Goal: Information Seeking & Learning: Compare options

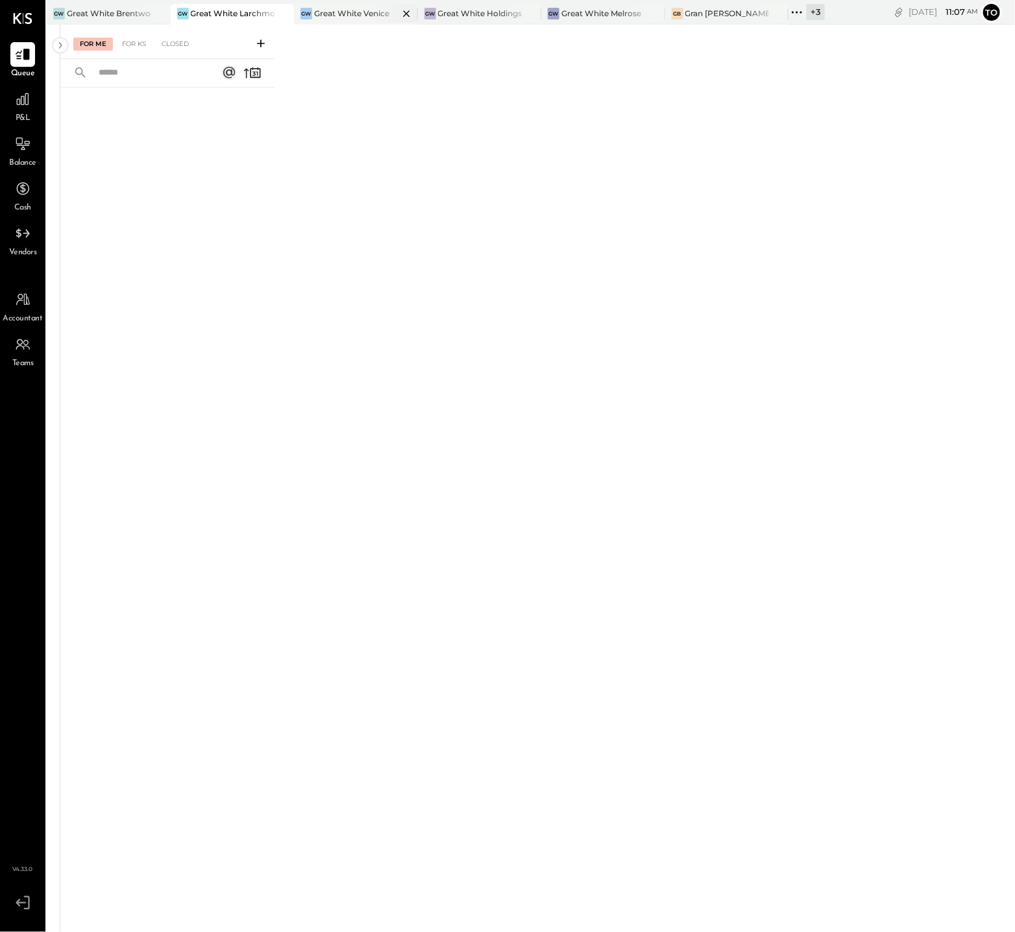
click at [335, 17] on div "Great White Venice" at bounding box center [351, 13] width 75 height 11
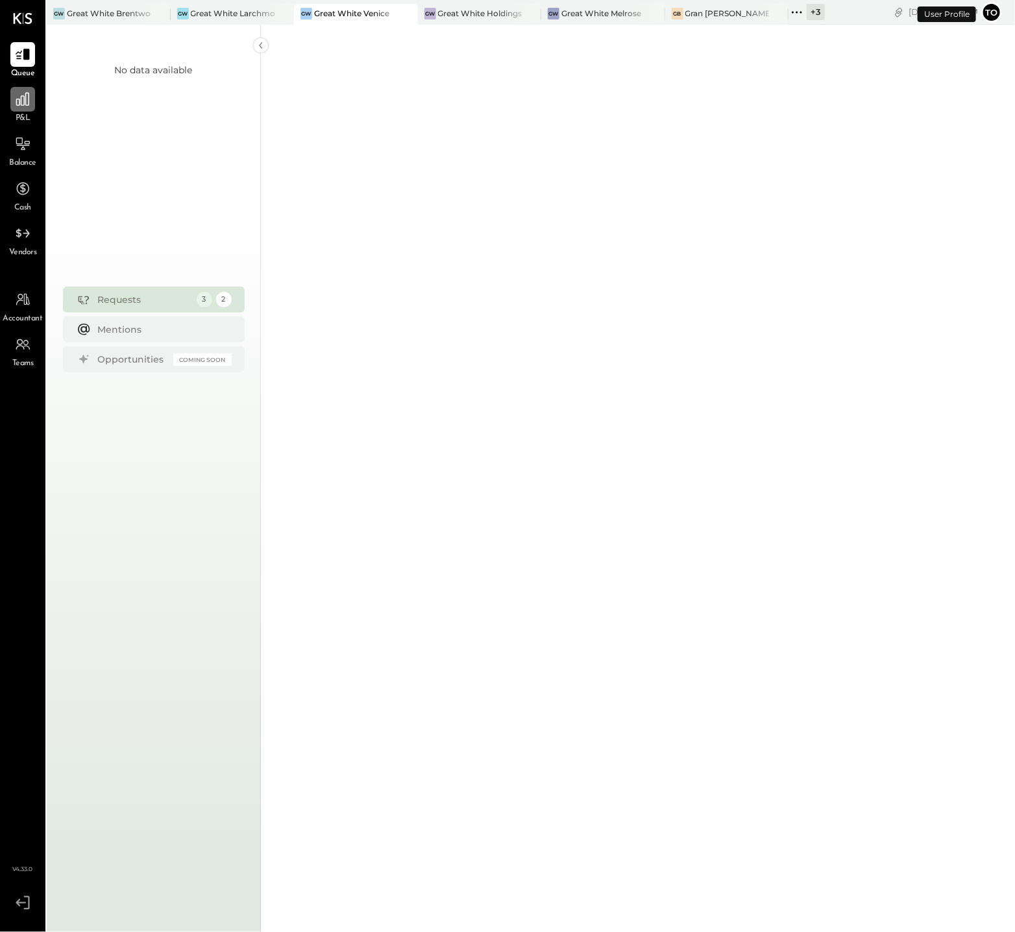
click at [16, 100] on icon at bounding box center [22, 99] width 17 height 17
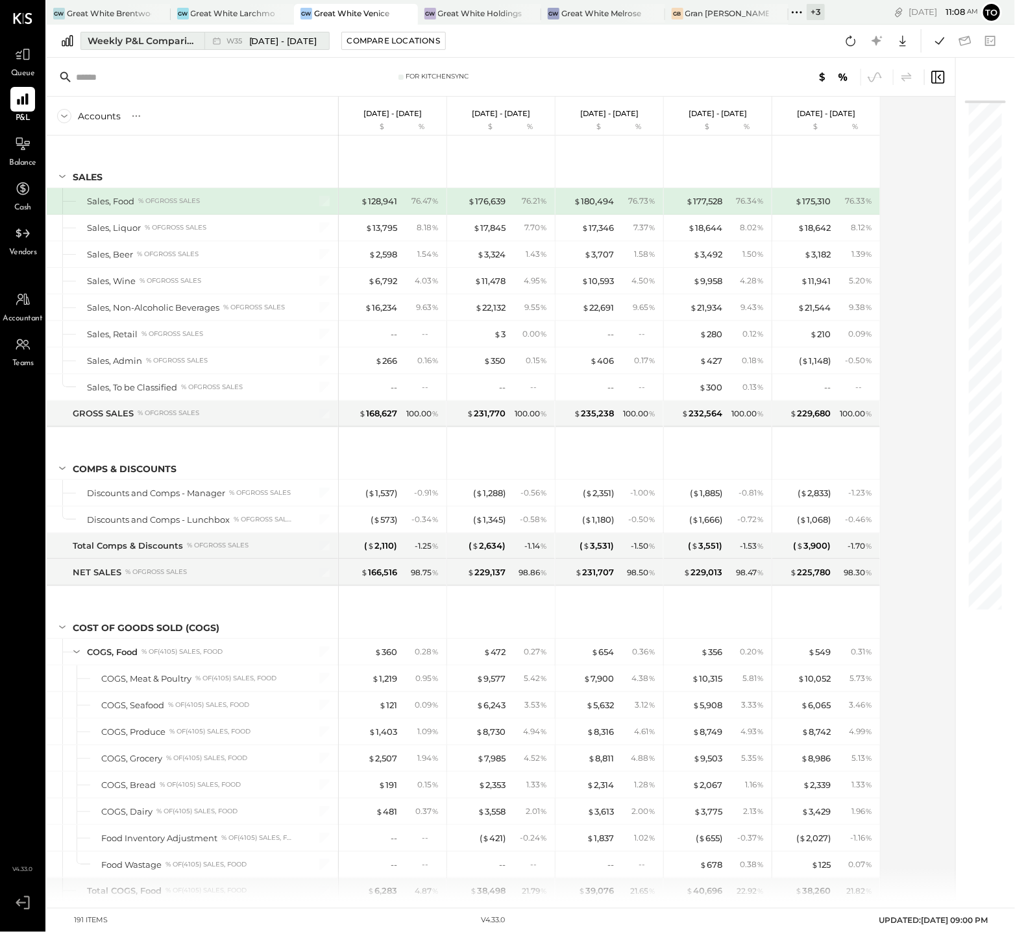
click at [175, 46] on div "Weekly P&L Comparison" at bounding box center [142, 40] width 109 height 13
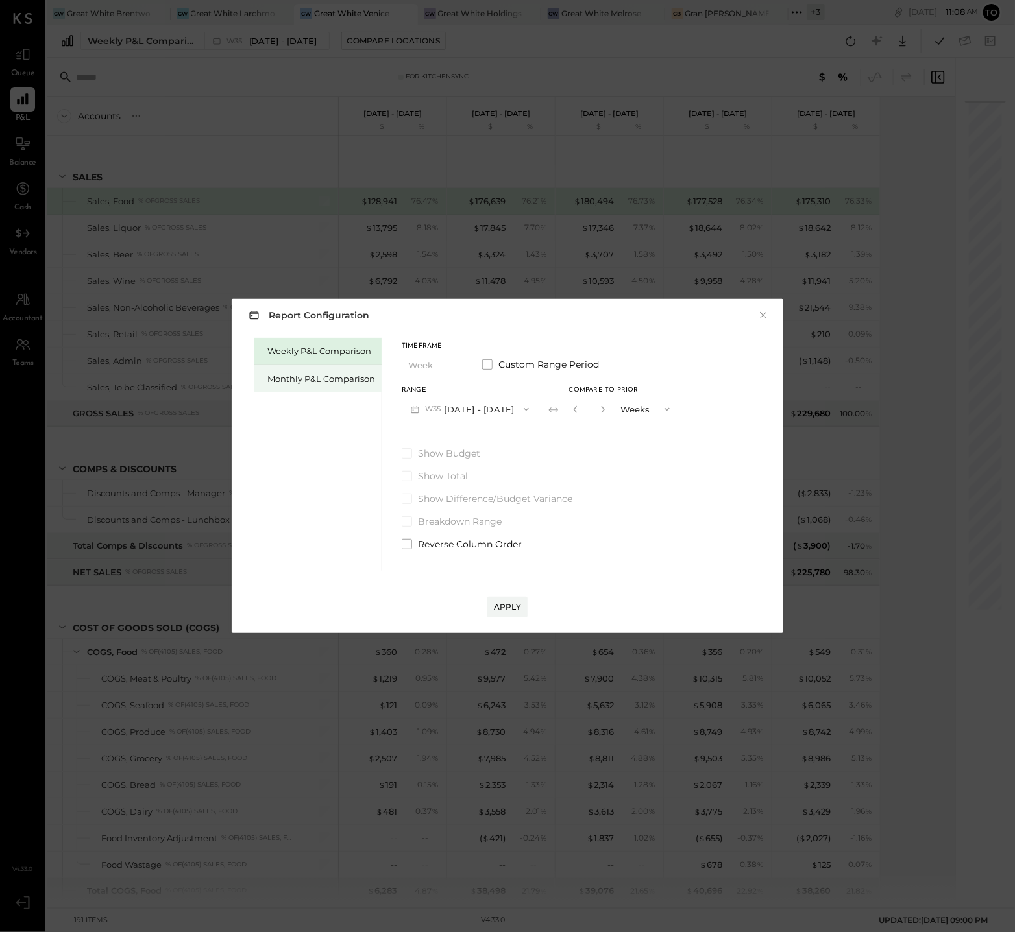
click at [306, 380] on div "Monthly P&L Comparison" at bounding box center [321, 379] width 108 height 12
click at [481, 409] on button "M09 [DATE] - [DATE]" at bounding box center [470, 409] width 137 height 24
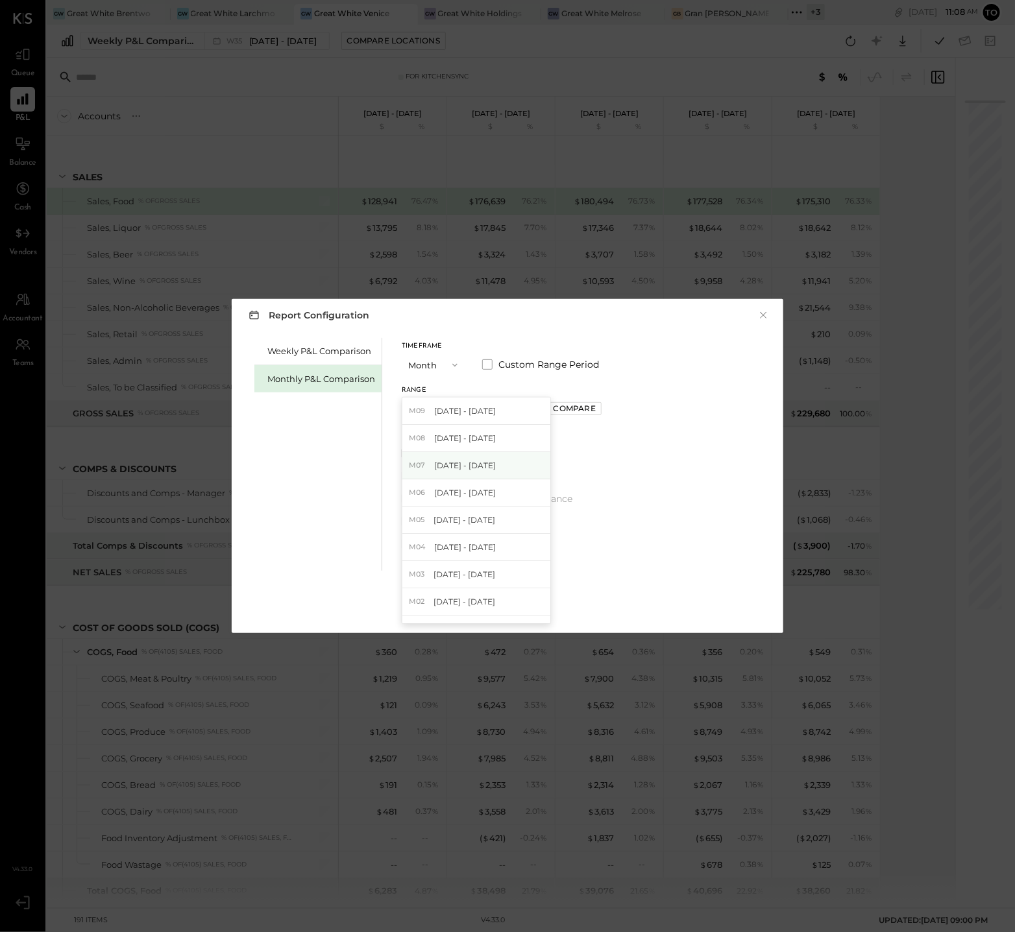
click at [482, 467] on span "[DATE] - [DATE]" at bounding box center [465, 465] width 62 height 11
click at [580, 411] on div "Compare" at bounding box center [574, 408] width 42 height 11
click at [614, 407] on button "Months" at bounding box center [646, 409] width 65 height 24
click at [625, 435] on span "Years" at bounding box center [635, 432] width 21 height 8
click at [509, 609] on div "Apply" at bounding box center [507, 606] width 27 height 11
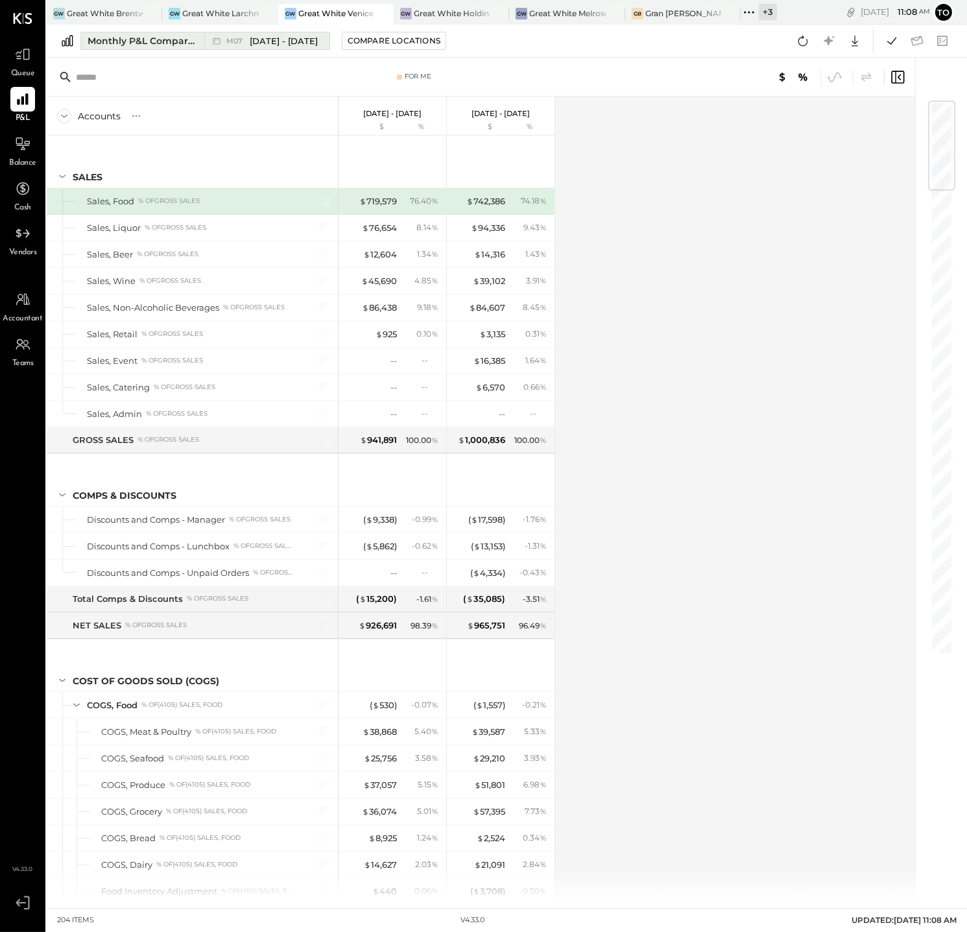
click at [271, 40] on span "[DATE] - [DATE]" at bounding box center [284, 41] width 68 height 12
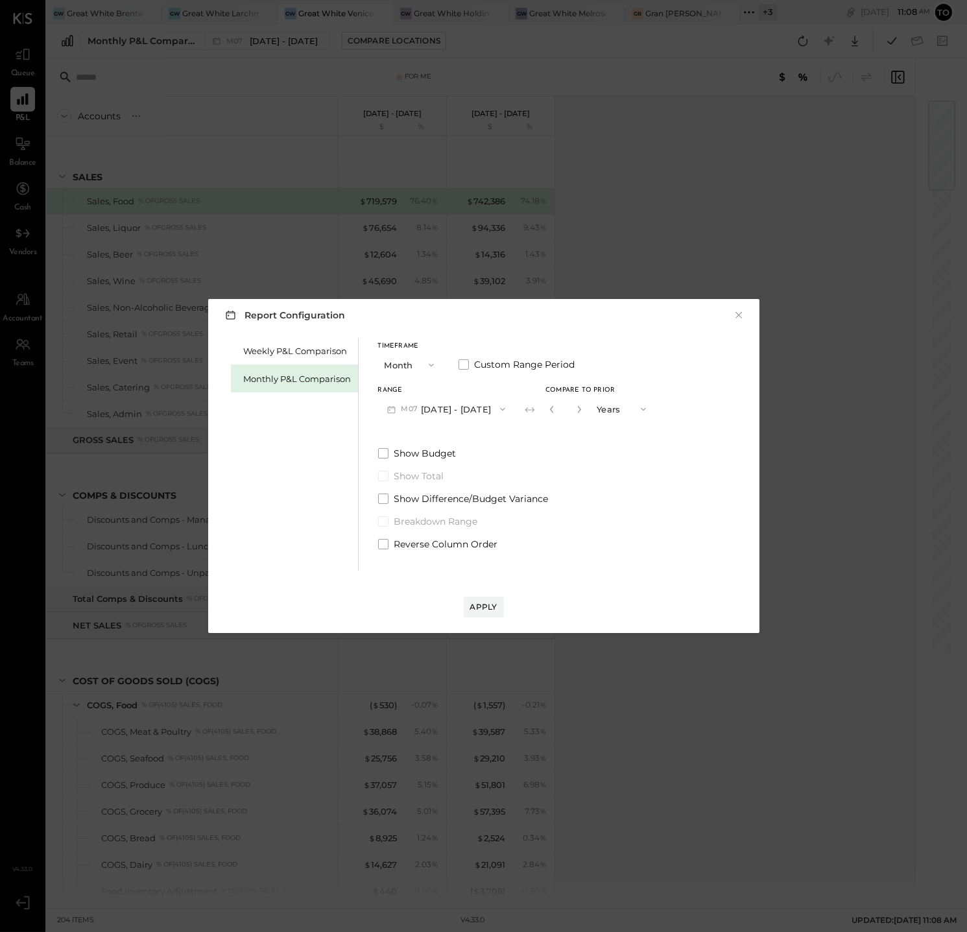
click at [717, 263] on div "Report Configuration × Weekly P&L Comparison Monthly P&L Comparison Timeframe M…" at bounding box center [483, 466] width 967 height 932
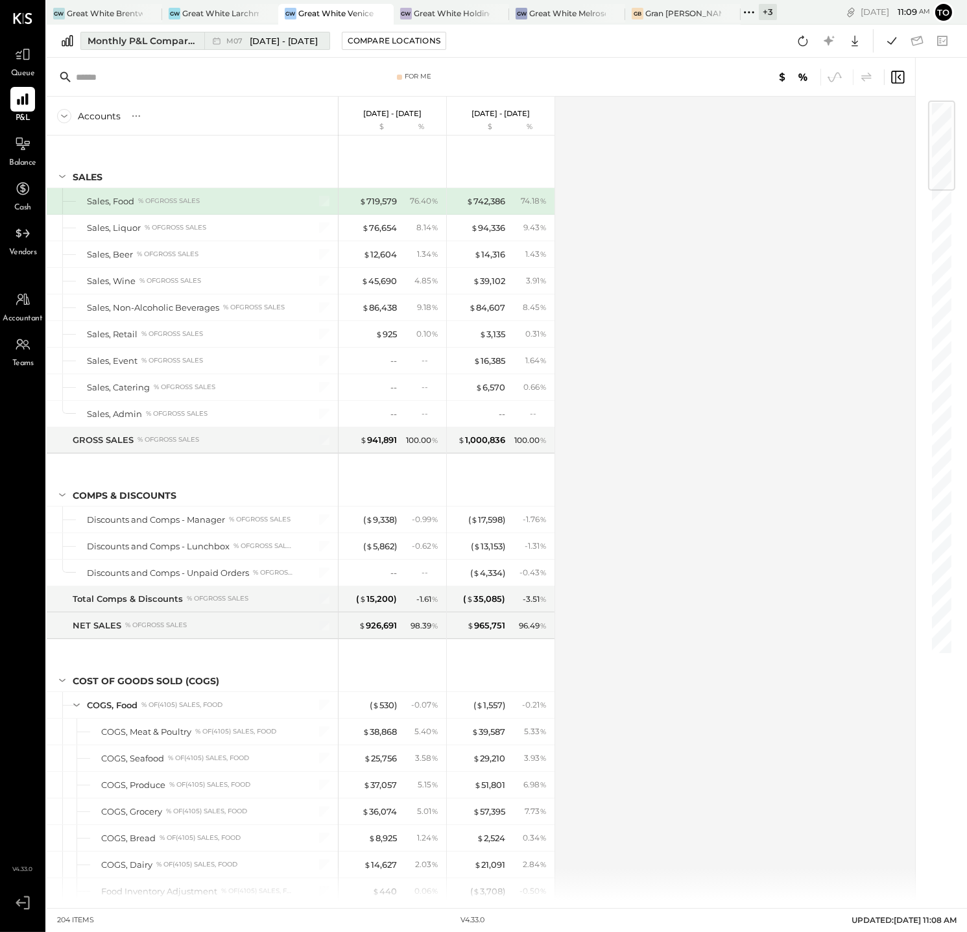
click at [266, 42] on span "[DATE] - [DATE]" at bounding box center [284, 41] width 68 height 12
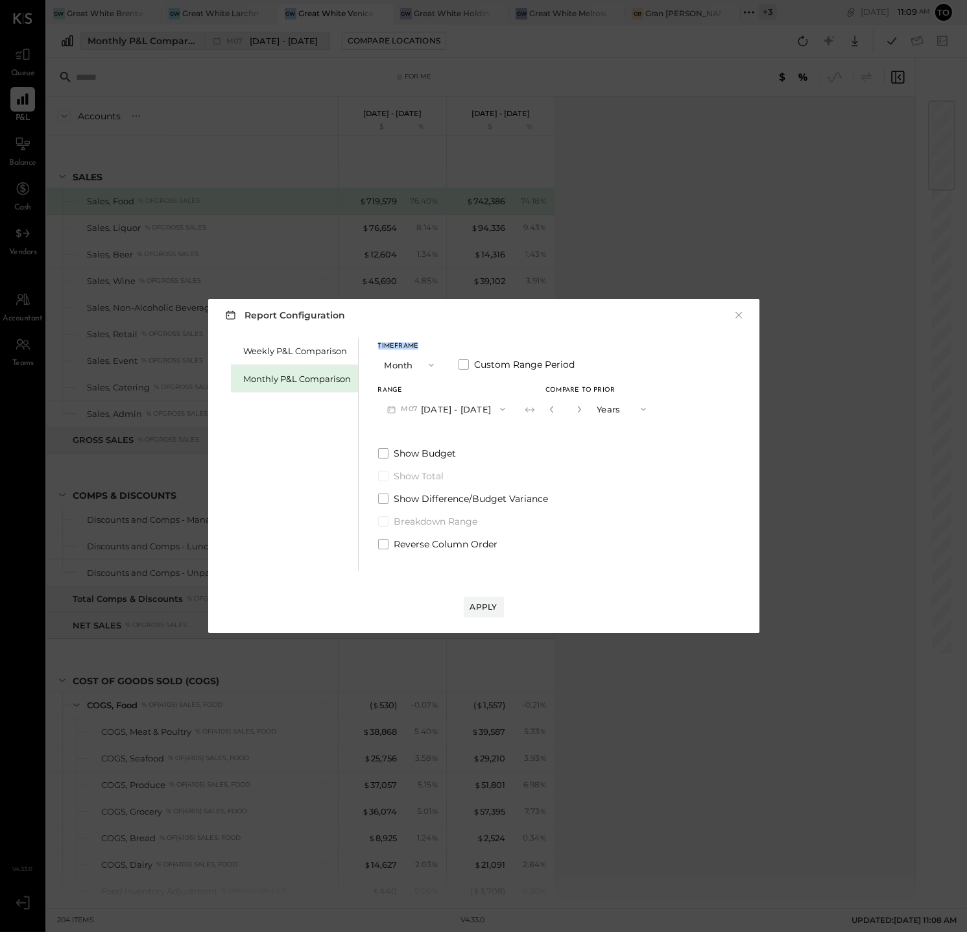
click at [266, 42] on div "Report Configuration × Weekly P&L Comparison Monthly P&L Comparison Timeframe M…" at bounding box center [483, 466] width 967 height 932
click at [452, 410] on button "M07 [DATE] - [DATE]" at bounding box center [446, 409] width 137 height 24
click at [463, 437] on span "[DATE] - [DATE]" at bounding box center [441, 438] width 62 height 11
click at [484, 607] on div "Apply" at bounding box center [483, 606] width 27 height 11
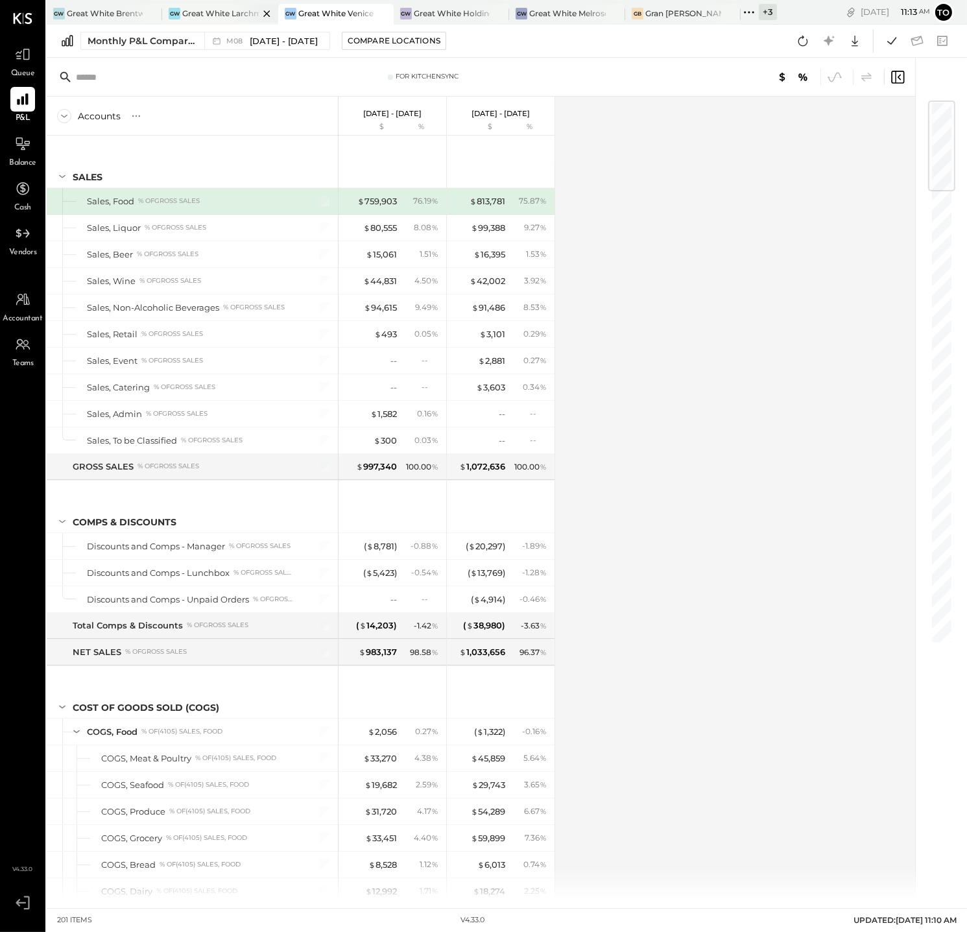
click at [240, 18] on div at bounding box center [255, 13] width 45 height 19
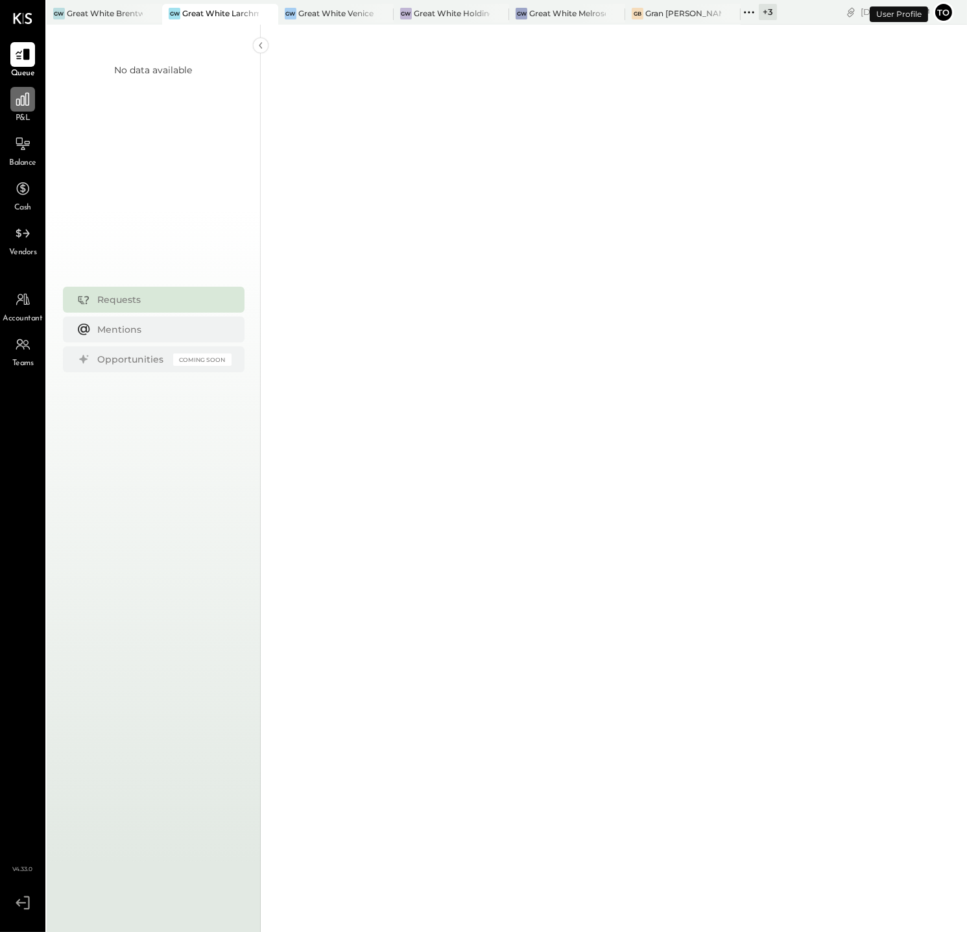
click at [32, 104] on div at bounding box center [22, 99] width 25 height 25
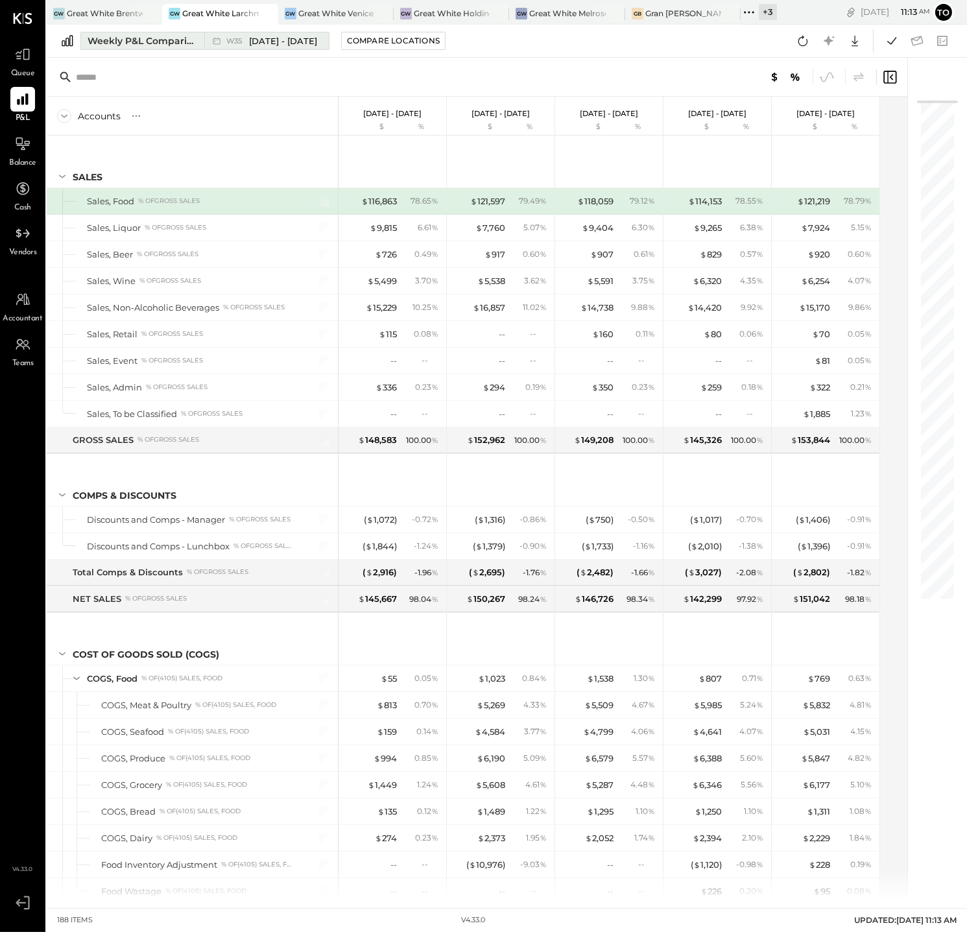
click at [280, 41] on span "[DATE] - [DATE]" at bounding box center [283, 41] width 68 height 12
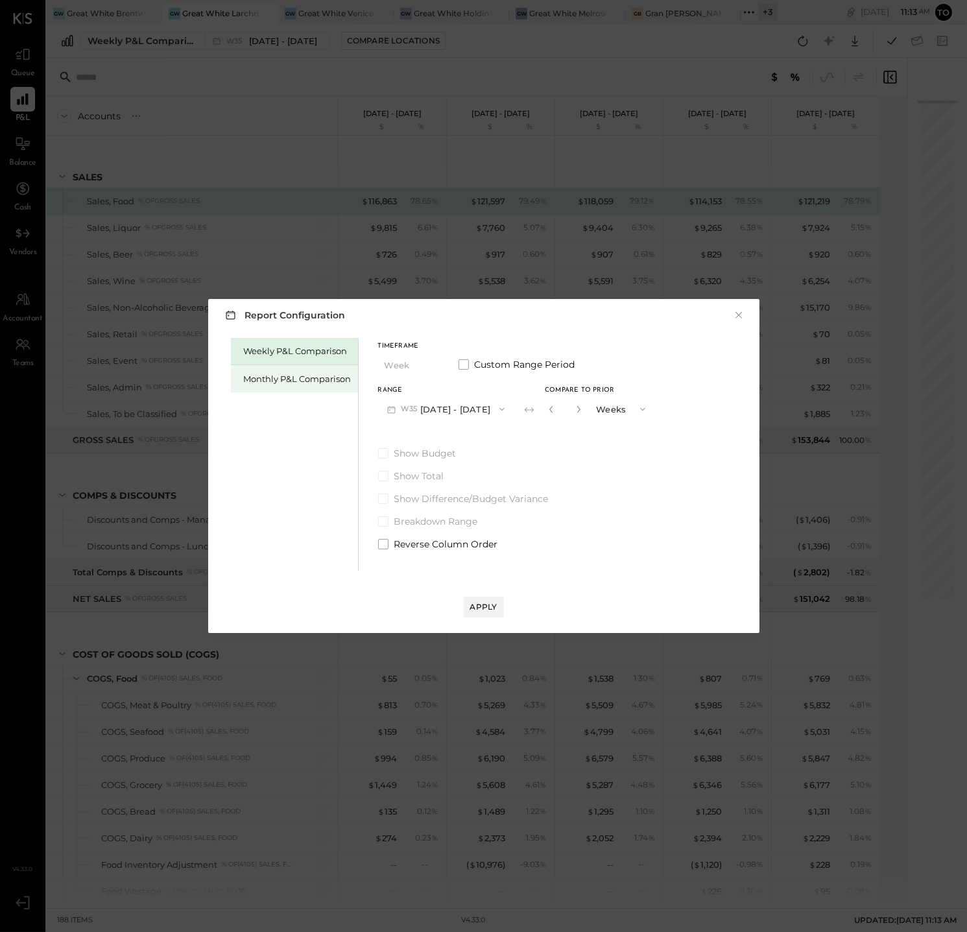
click at [305, 374] on div "Monthly P&L Comparison" at bounding box center [298, 379] width 108 height 12
click at [470, 406] on button "M09 [DATE] - [DATE]" at bounding box center [446, 409] width 137 height 24
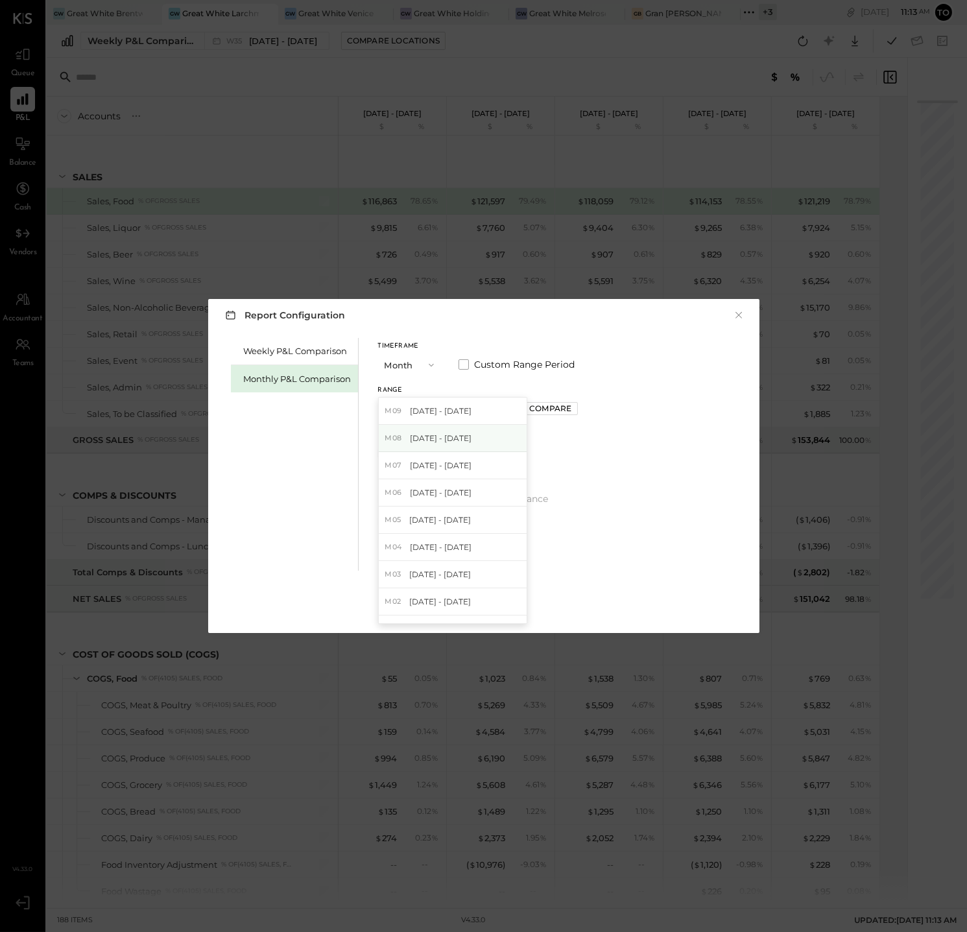
click at [462, 443] on span "[DATE] - [DATE]" at bounding box center [441, 438] width 62 height 11
click at [456, 408] on button "M08 [DATE] - [DATE]" at bounding box center [446, 409] width 137 height 24
click at [439, 462] on span "[DATE] - [DATE]" at bounding box center [441, 465] width 62 height 11
click at [532, 402] on button "Compare" at bounding box center [551, 408] width 54 height 13
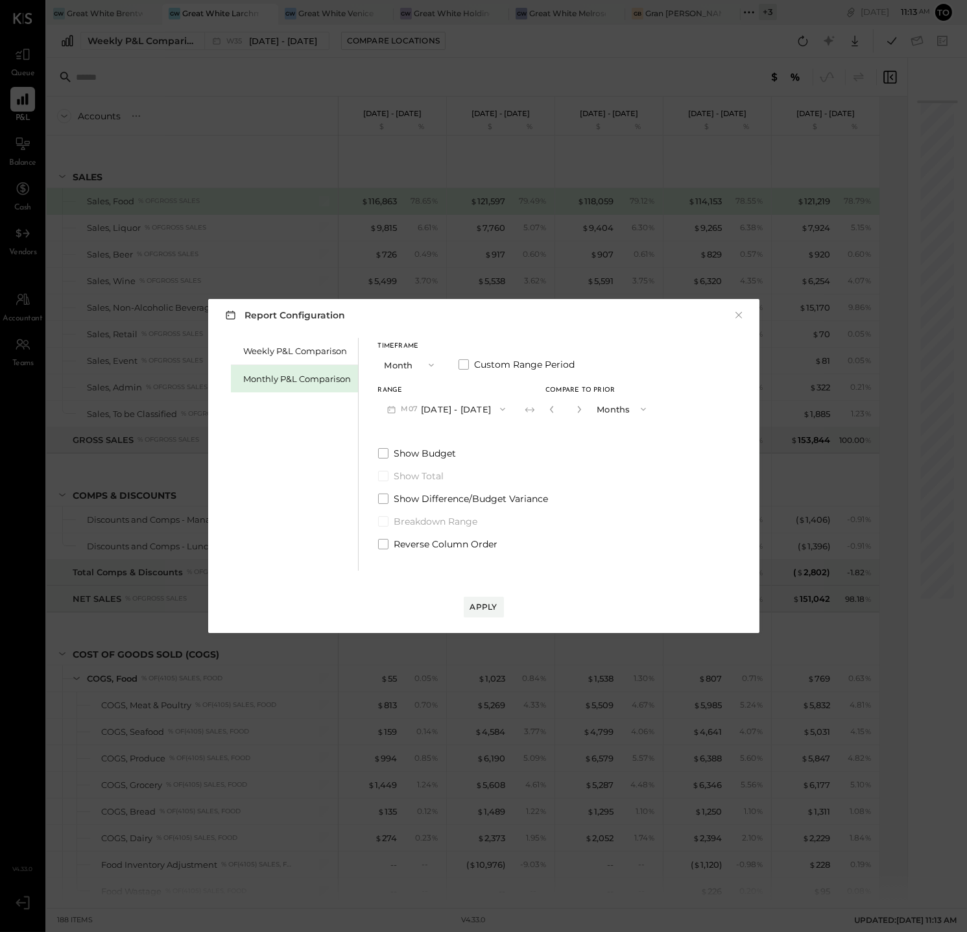
click at [600, 409] on button "Months" at bounding box center [622, 409] width 65 height 24
click at [601, 434] on span "Years" at bounding box center [611, 432] width 21 height 8
click at [474, 605] on div "Apply" at bounding box center [483, 606] width 27 height 11
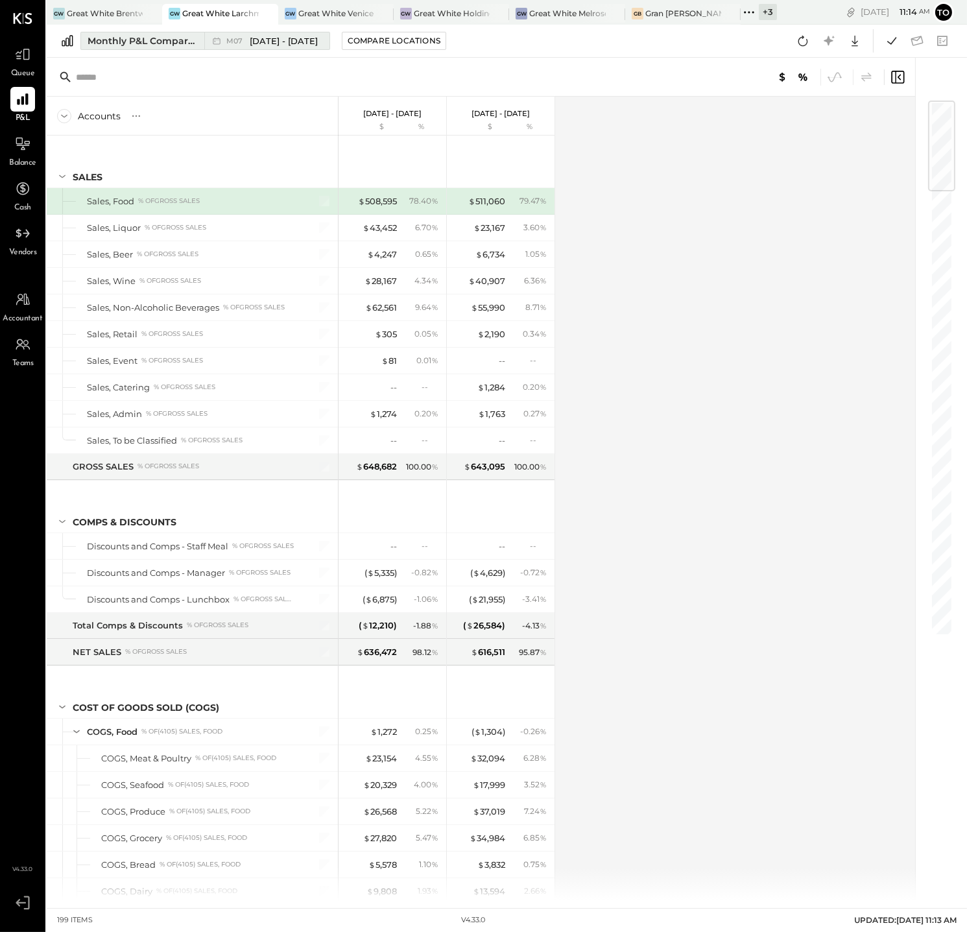
click at [293, 42] on span "[DATE] - [DATE]" at bounding box center [284, 41] width 68 height 12
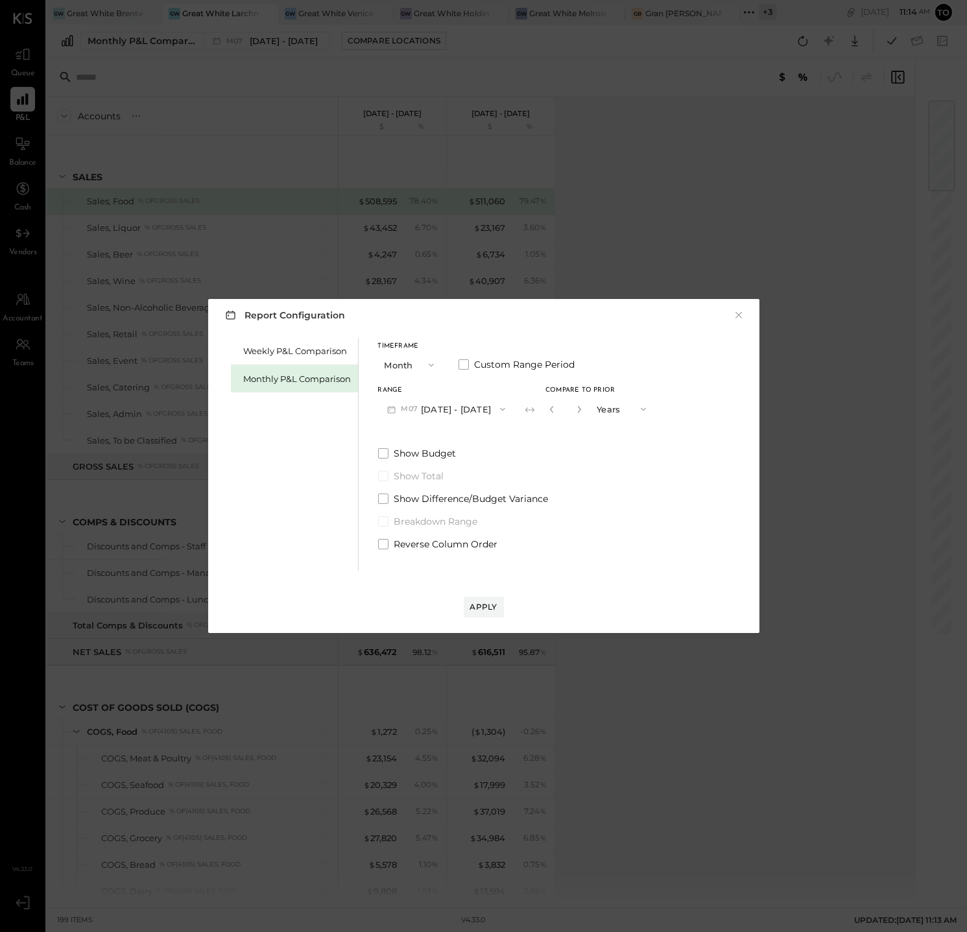
click at [436, 407] on button "M07 [DATE] - [DATE]" at bounding box center [446, 409] width 137 height 24
click at [450, 433] on span "[DATE] - [DATE]" at bounding box center [441, 438] width 62 height 11
click at [482, 606] on div "Apply" at bounding box center [483, 606] width 27 height 11
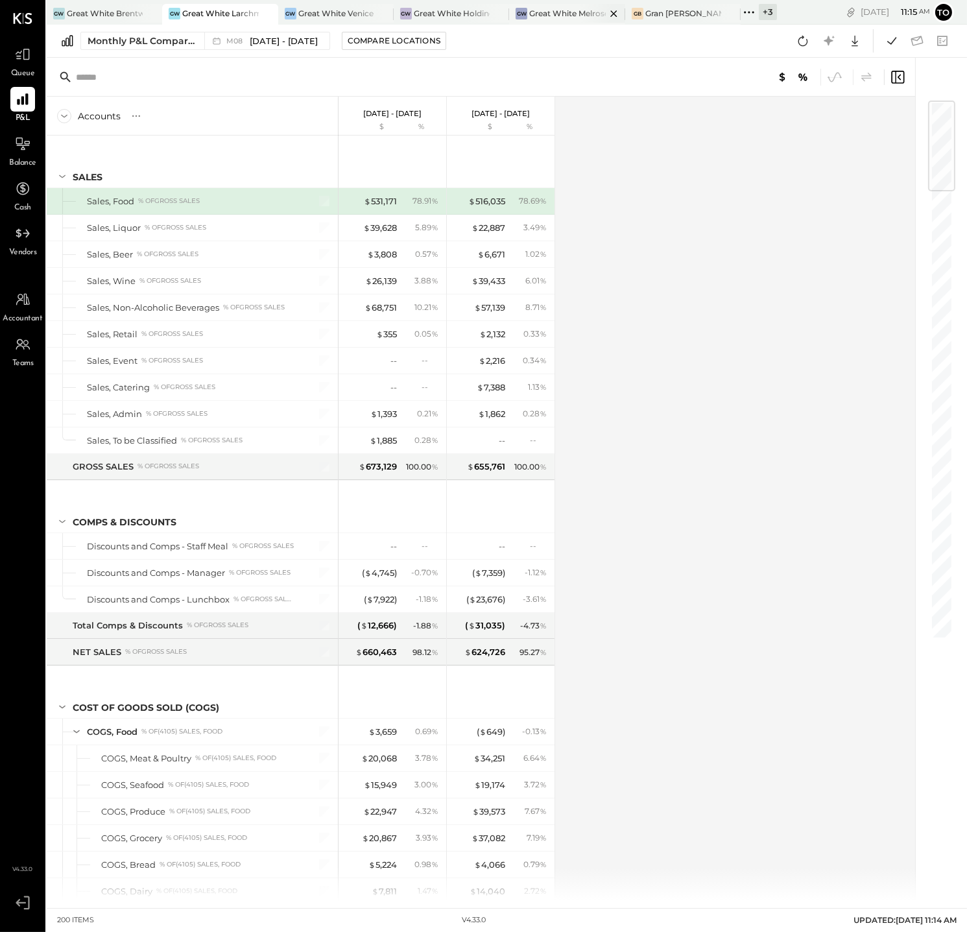
click at [567, 10] on div "Great White Melrose" at bounding box center [567, 13] width 76 height 11
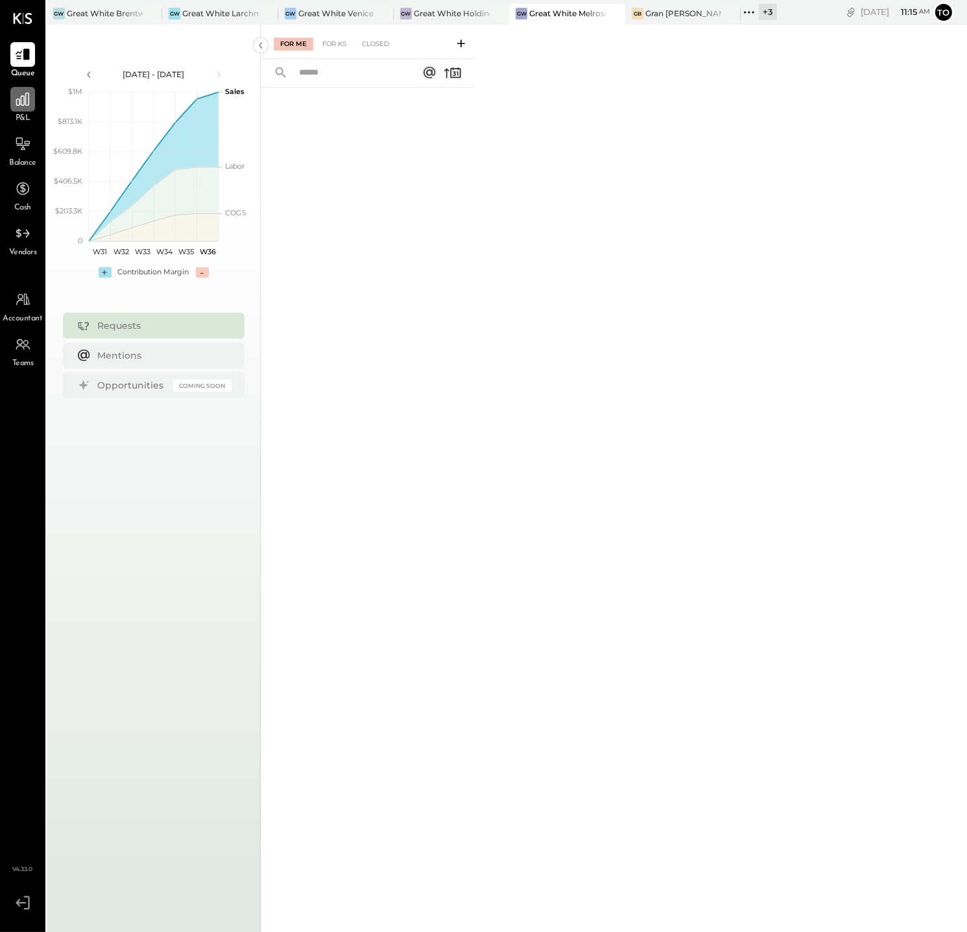
click at [23, 101] on icon at bounding box center [22, 99] width 13 height 13
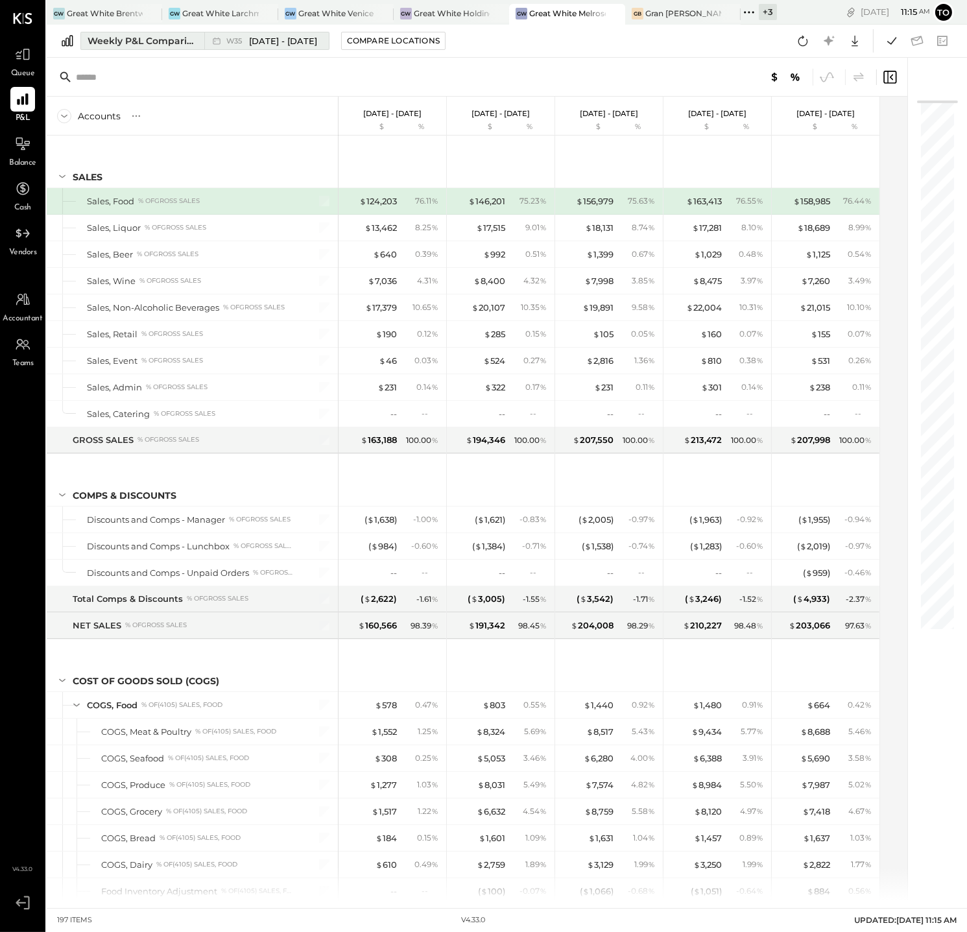
click at [115, 36] on div "Weekly P&L Comparison" at bounding box center [142, 40] width 109 height 13
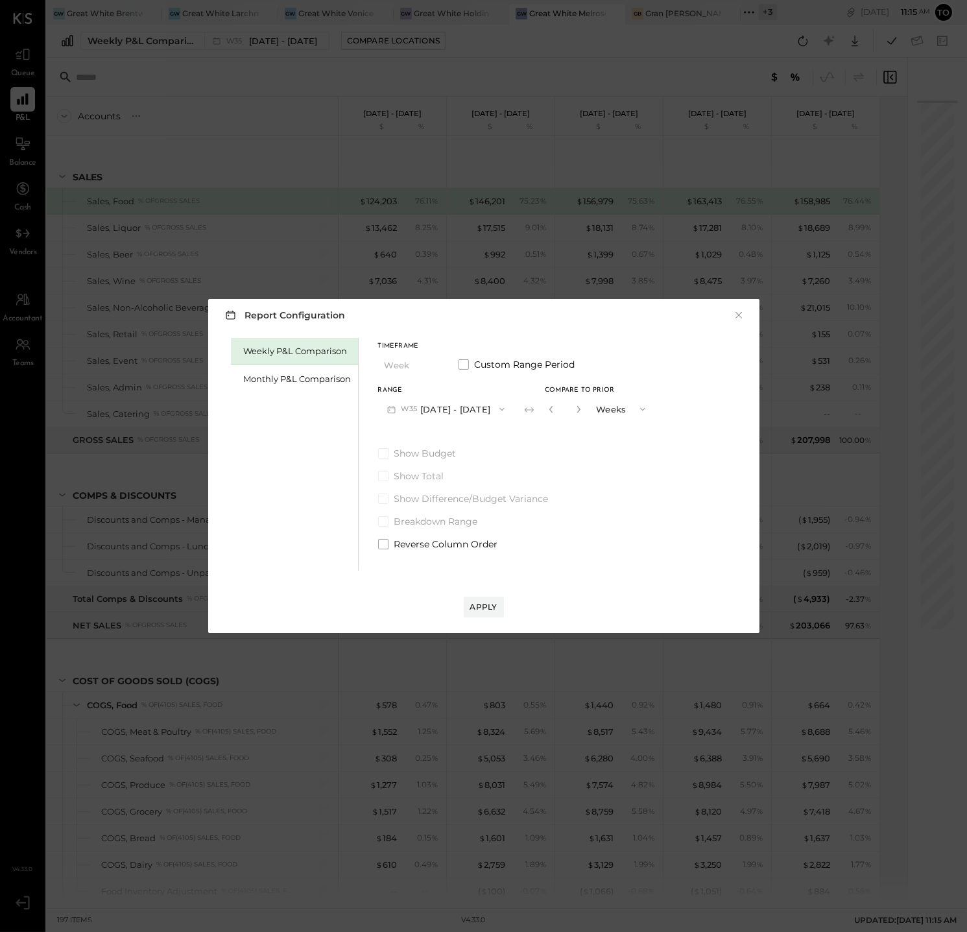
click at [295, 393] on div "Weekly P&L Comparison Monthly P&L Comparison" at bounding box center [295, 454] width 128 height 233
click at [295, 383] on div "Monthly P&L Comparison" at bounding box center [298, 379] width 108 height 12
click at [439, 409] on button "M09 [DATE] - [DATE]" at bounding box center [446, 409] width 137 height 24
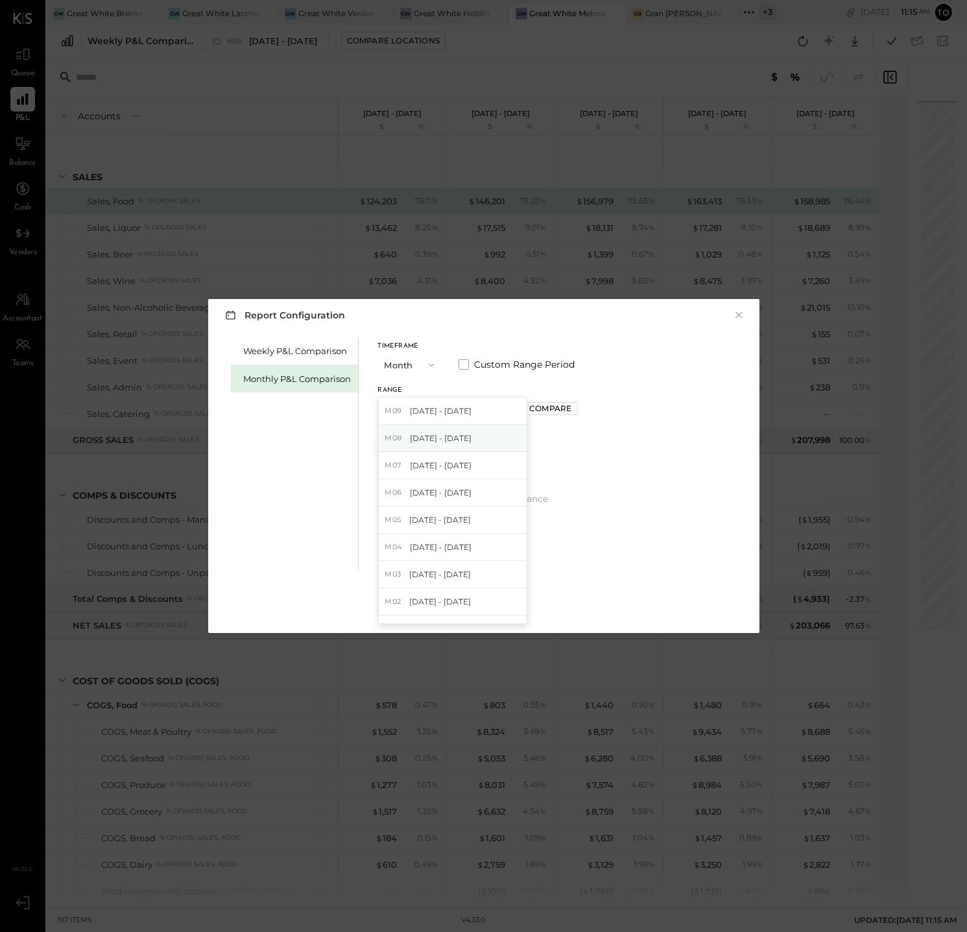
click at [450, 435] on span "[DATE] - [DATE]" at bounding box center [441, 438] width 62 height 11
click at [535, 400] on div "Range M08 [DATE] - [DATE] Compare" at bounding box center [478, 404] width 200 height 34
click at [539, 405] on div "Compare" at bounding box center [550, 408] width 42 height 11
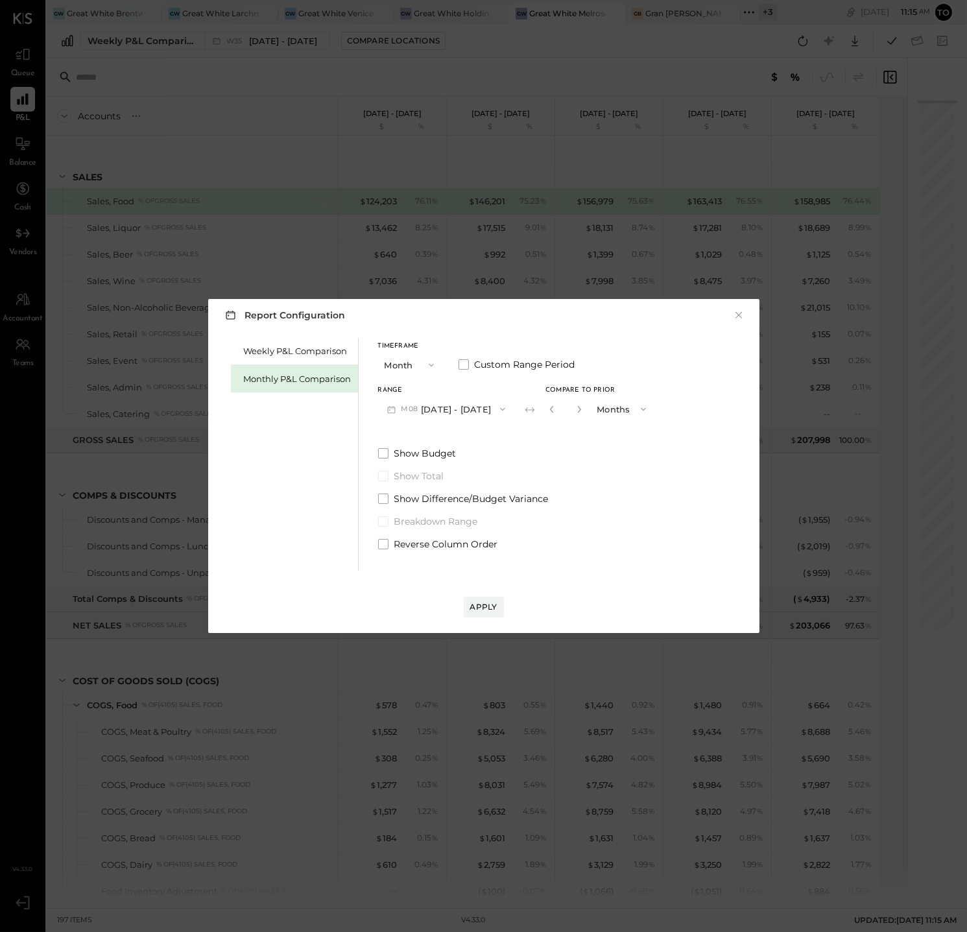
click at [598, 410] on button "Months" at bounding box center [622, 409] width 65 height 24
click at [601, 431] on span "Years" at bounding box center [611, 432] width 21 height 8
click at [481, 611] on div "Apply" at bounding box center [483, 606] width 27 height 11
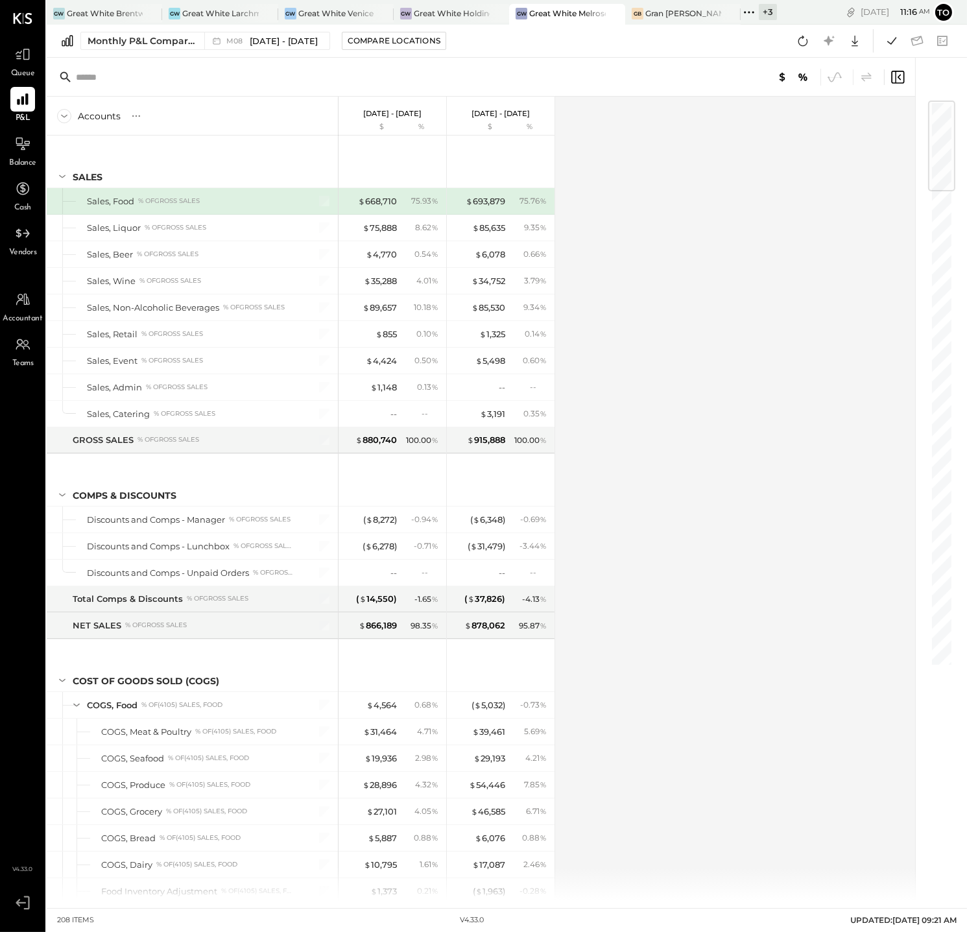
click at [251, 30] on div "Monthly P&L Comparison M08 [DATE] - [DATE] Compare Locations Google Sheets Excel" at bounding box center [507, 41] width 921 height 33
click at [290, 40] on span "[DATE] - [DATE]" at bounding box center [284, 41] width 68 height 12
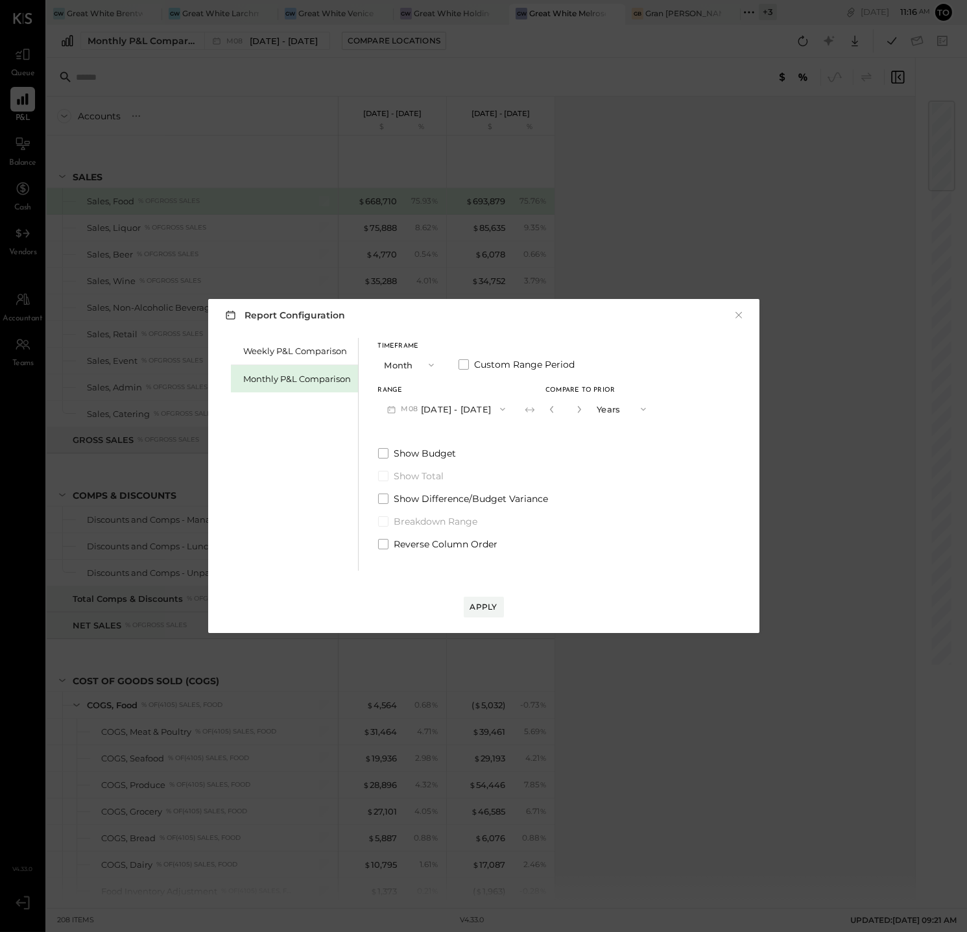
click at [463, 410] on button "M08 [DATE] - [DATE]" at bounding box center [446, 409] width 137 height 24
click at [436, 463] on span "[DATE] - [DATE]" at bounding box center [441, 465] width 62 height 11
click at [485, 605] on div "Apply" at bounding box center [483, 606] width 27 height 11
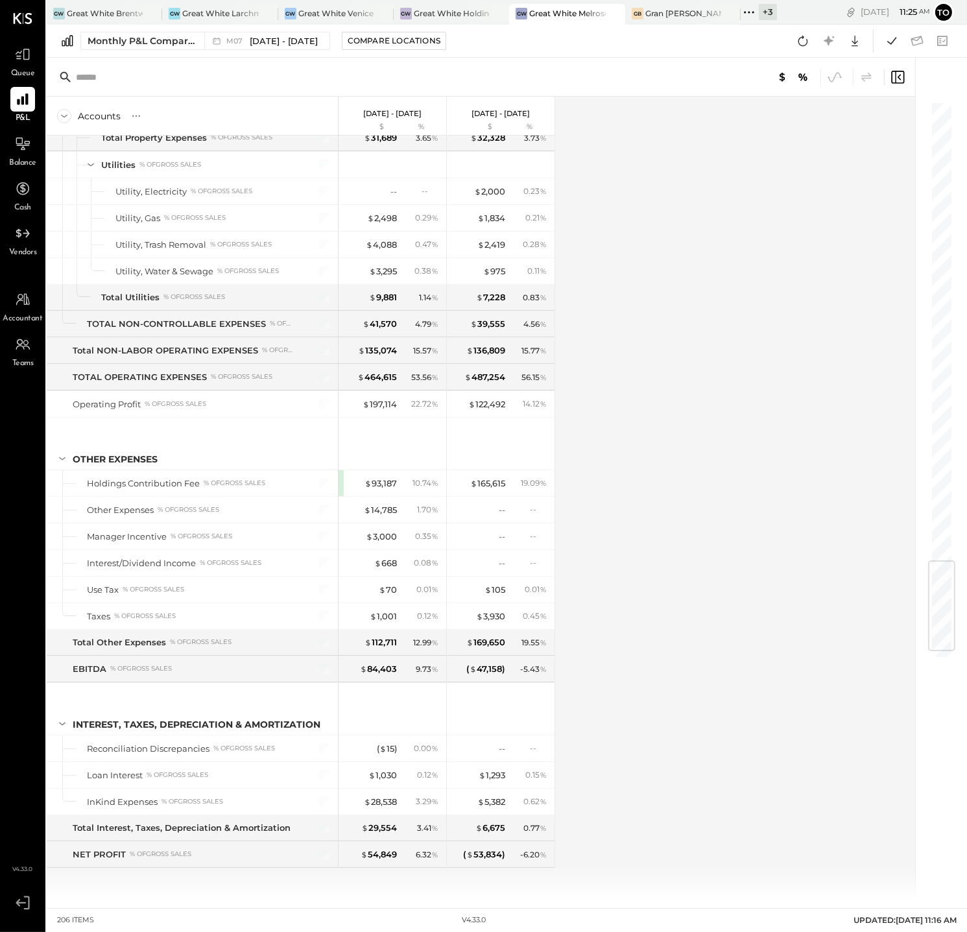
scroll to position [3869, 0]
